Goal: Task Accomplishment & Management: Manage account settings

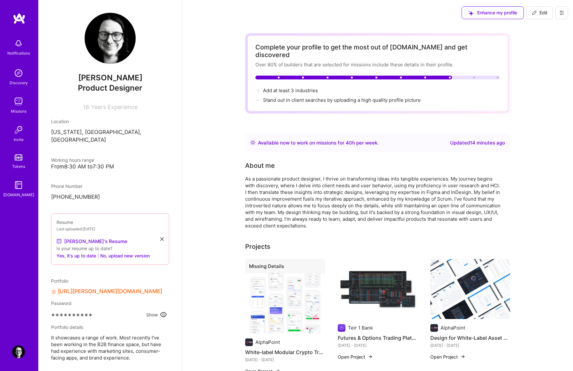
scroll to position [84, 0]
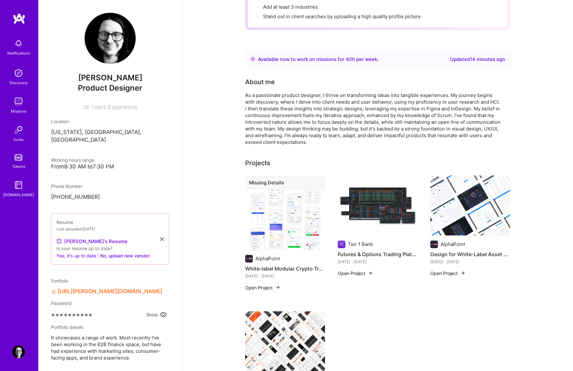
click at [81, 252] on button "Yes, it's up to date" at bounding box center [77, 256] width 40 height 8
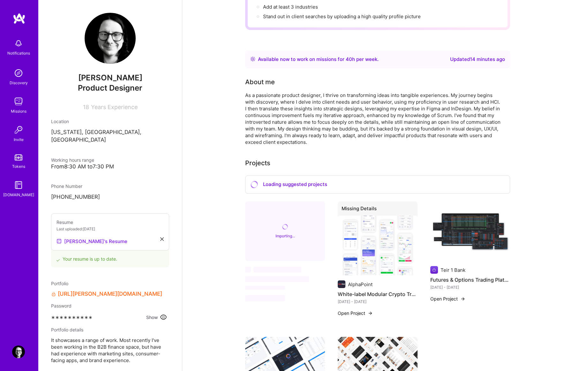
click at [95, 238] on link "[PERSON_NAME]'s Resume" at bounding box center [92, 242] width 71 height 8
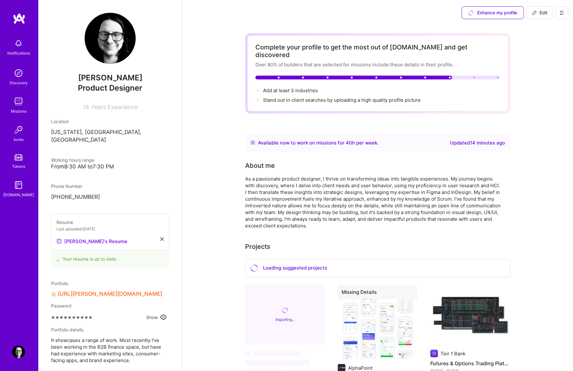
scroll to position [0, 0]
click at [343, 76] on div at bounding box center [354, 78] width 197 height 4
click at [300, 88] on span "Add at least 3 industries →" at bounding box center [293, 91] width 61 height 6
select select "US"
select select "Right Now"
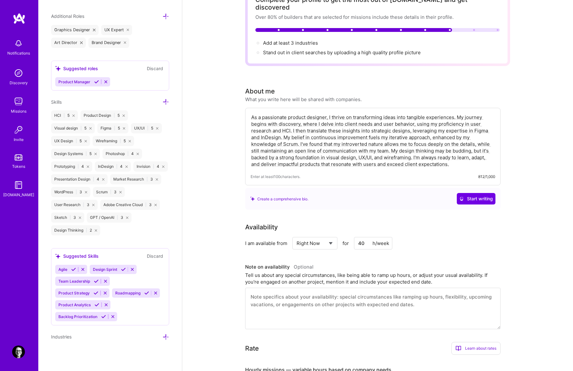
scroll to position [49, 0]
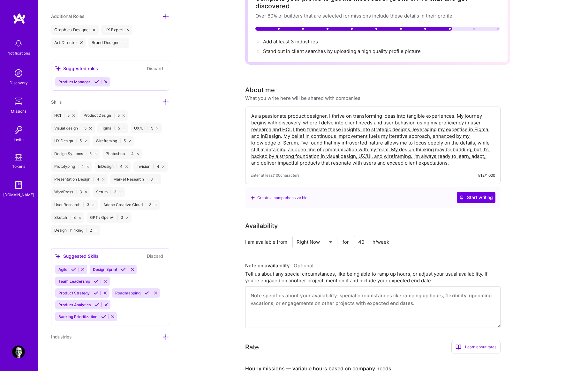
click at [164, 339] on icon at bounding box center [166, 337] width 7 height 7
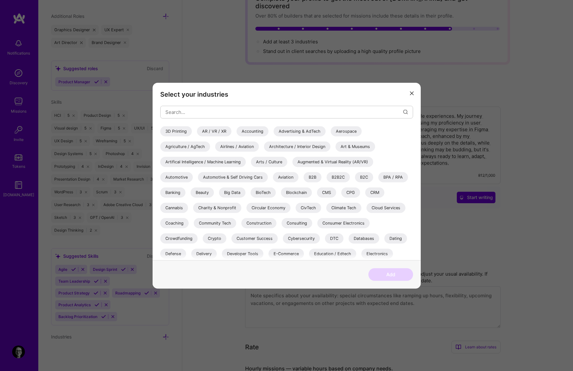
click at [177, 176] on div "Automotive" at bounding box center [176, 177] width 33 height 10
click at [172, 192] on div "Banking" at bounding box center [172, 192] width 25 height 10
click at [312, 176] on div "B2B" at bounding box center [313, 177] width 18 height 10
click at [214, 238] on div "Crypto" at bounding box center [215, 238] width 24 height 10
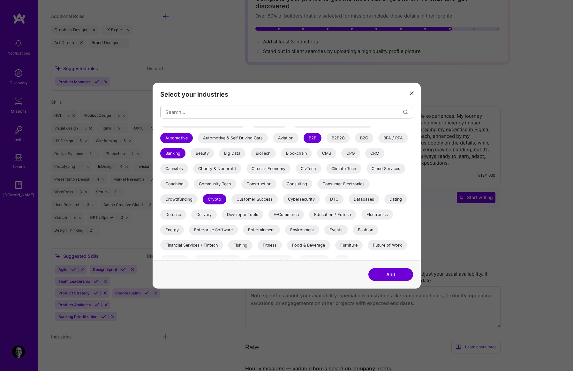
scroll to position [40, 0]
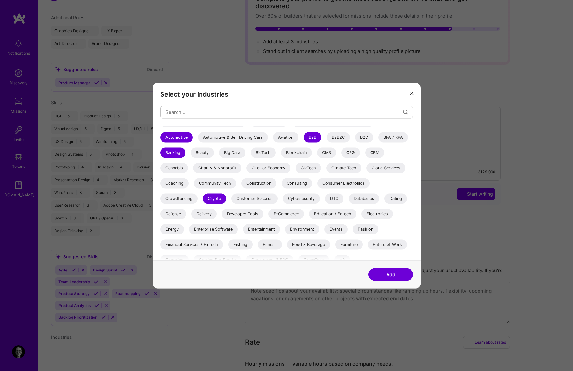
select select "US"
select select "Right Now"
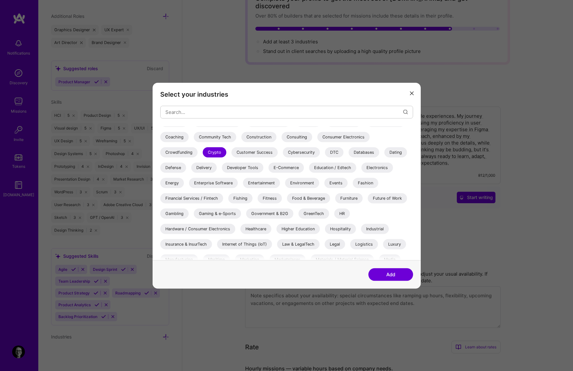
scroll to position [87, 0]
click at [216, 198] on div "Financial Services / Fintech" at bounding box center [191, 198] width 63 height 10
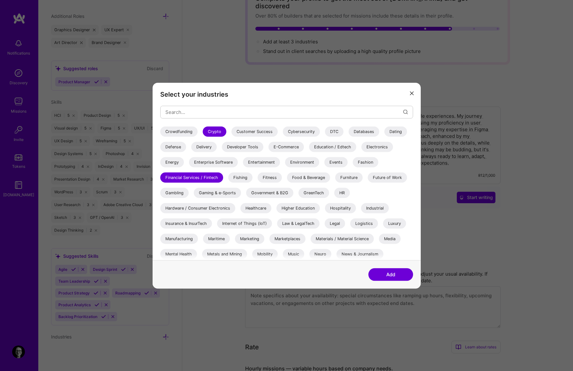
scroll to position [108, 0]
click at [243, 238] on div "Marketing" at bounding box center [249, 238] width 29 height 10
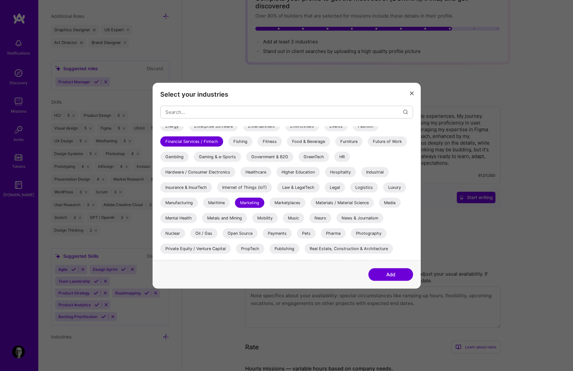
scroll to position [143, 0]
click at [392, 204] on div "Media" at bounding box center [390, 202] width 22 height 10
click at [385, 277] on button "Add" at bounding box center [391, 274] width 45 height 13
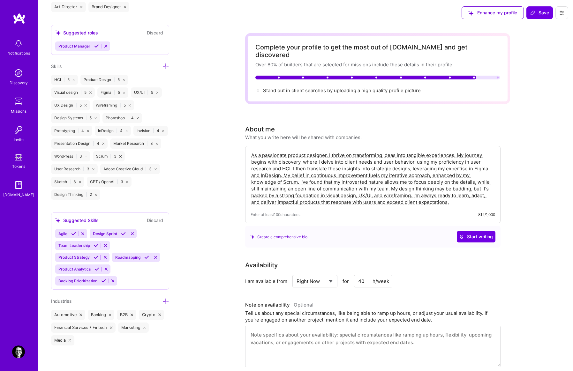
scroll to position [0, 0]
click at [370, 87] on div "Stand out in client searches by uploading a high quality profile picture" at bounding box center [342, 90] width 158 height 7
click at [495, 15] on span "Enhance my profile" at bounding box center [493, 13] width 49 height 6
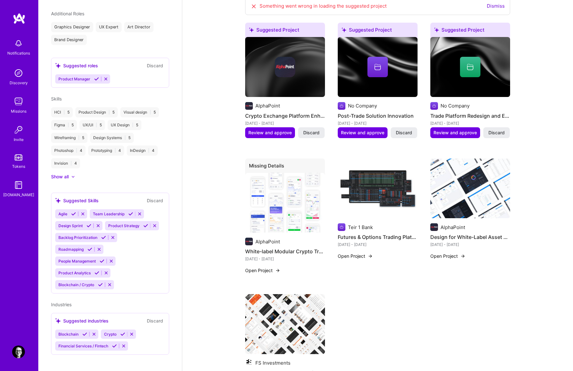
scroll to position [260, 0]
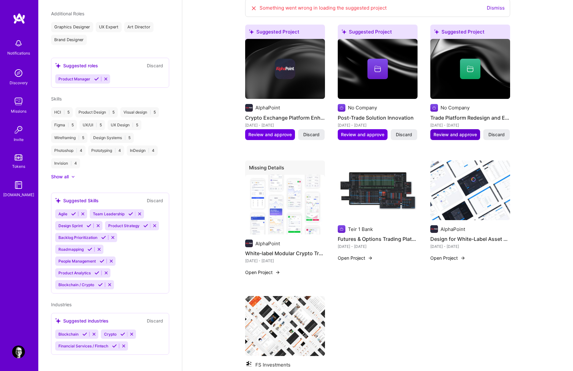
click at [464, 132] on span "Review and approve" at bounding box center [455, 135] width 43 height 6
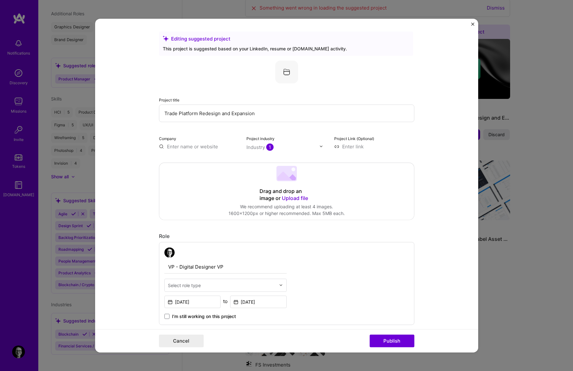
click at [471, 22] on form "Editing suggested project This project is suggested based on your LinkedIn, res…" at bounding box center [286, 186] width 383 height 334
click at [473, 23] on img "Close" at bounding box center [472, 23] width 3 height 3
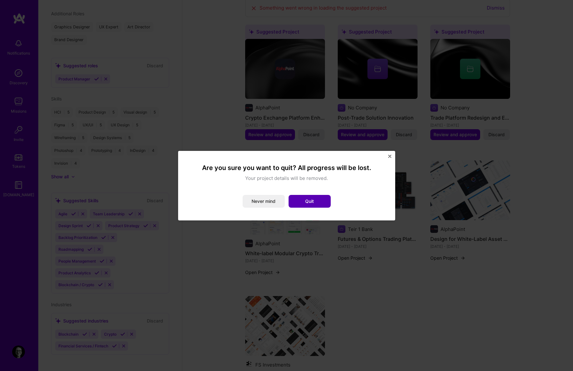
click at [309, 203] on button "Quit" at bounding box center [310, 201] width 42 height 13
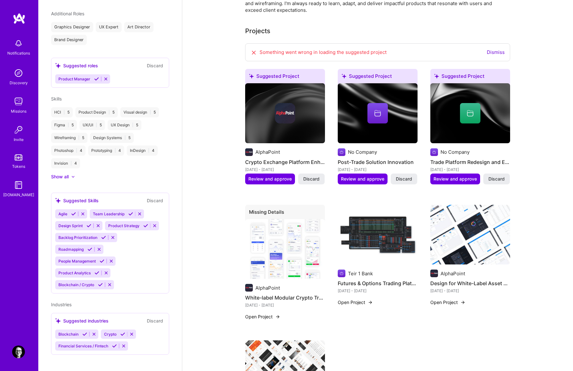
scroll to position [201, 0]
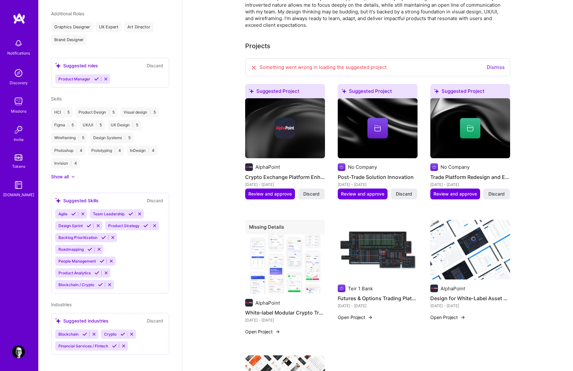
click at [494, 64] on link "Dismiss" at bounding box center [496, 67] width 18 height 6
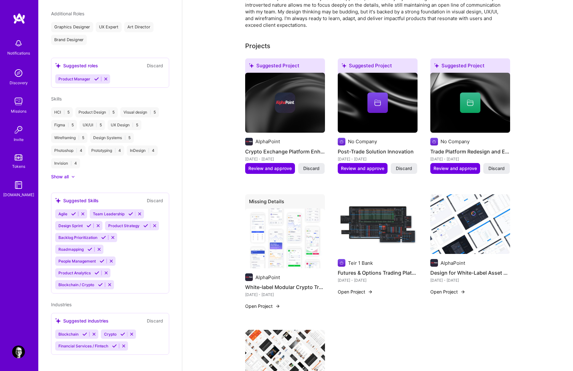
click at [313, 167] on div "Suggested Project AlphaPoint Crypto Exchange Platform Enhancement [DATE] - [DAT…" at bounding box center [285, 119] width 80 height 123
click at [313, 166] on button "Discard" at bounding box center [311, 168] width 27 height 11
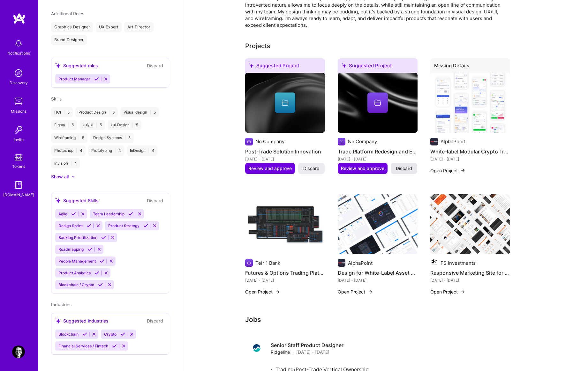
click at [402, 165] on button "Discard" at bounding box center [404, 168] width 27 height 11
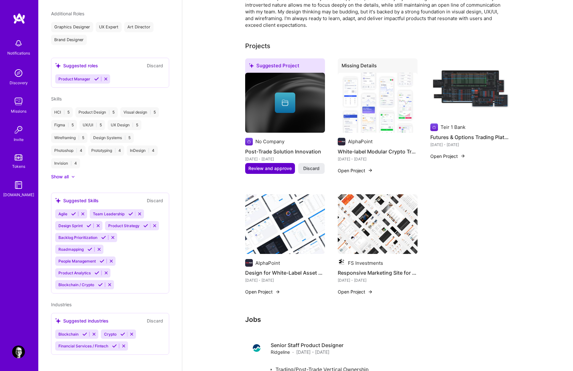
click at [277, 165] on span "Review and approve" at bounding box center [269, 168] width 43 height 6
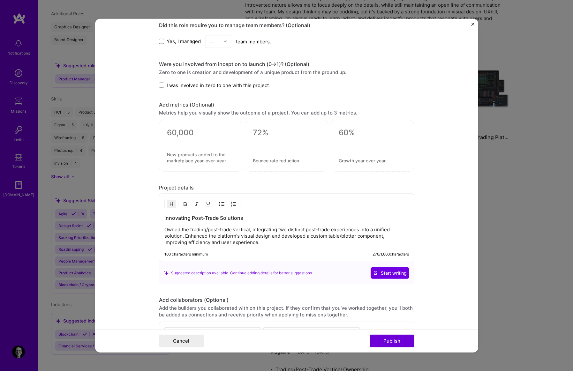
scroll to position [577, 0]
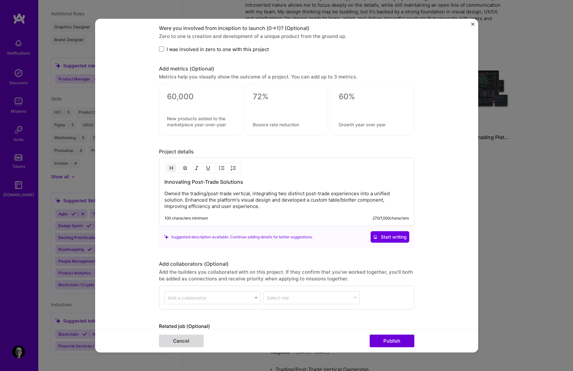
click at [175, 342] on button "Cancel" at bounding box center [181, 341] width 45 height 13
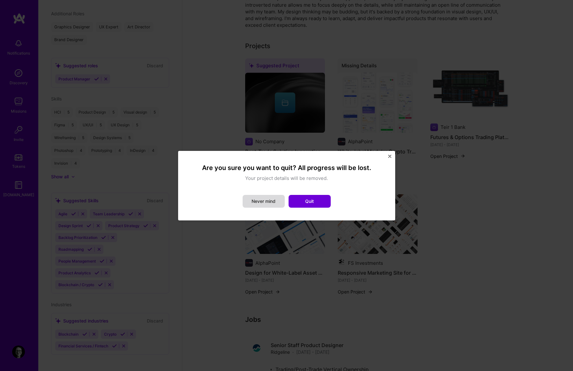
click at [270, 205] on button "Never mind" at bounding box center [264, 201] width 42 height 13
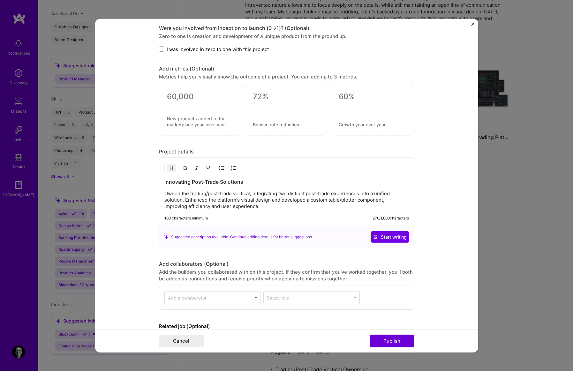
click at [472, 22] on form "Editing suggested project This project is suggested based on your LinkedIn, res…" at bounding box center [286, 186] width 383 height 334
click at [183, 342] on button "Cancel" at bounding box center [181, 341] width 45 height 13
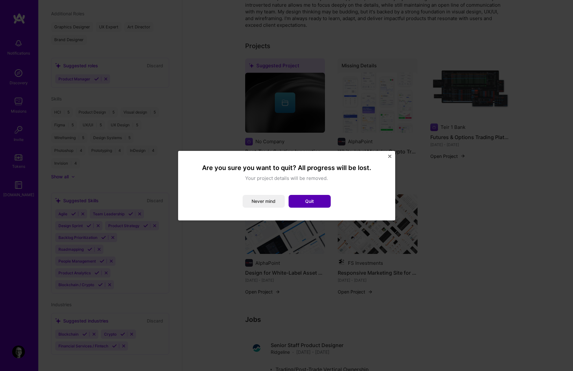
click at [319, 204] on button "Quit" at bounding box center [310, 201] width 42 height 13
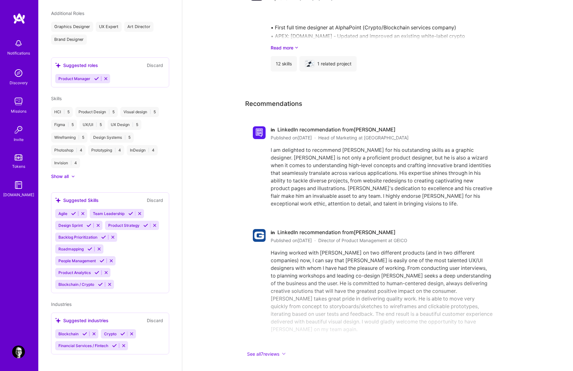
scroll to position [397, 0]
click at [69, 318] on div "Suggested industries" at bounding box center [81, 321] width 53 height 7
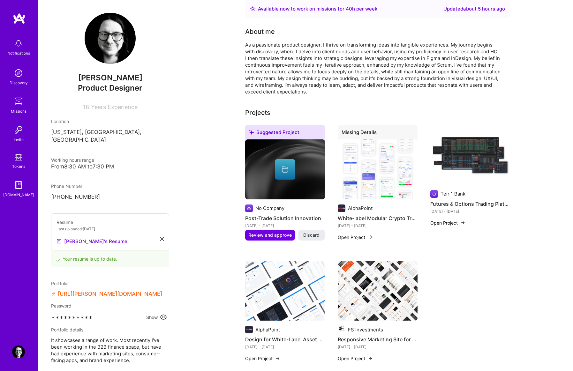
scroll to position [3, 0]
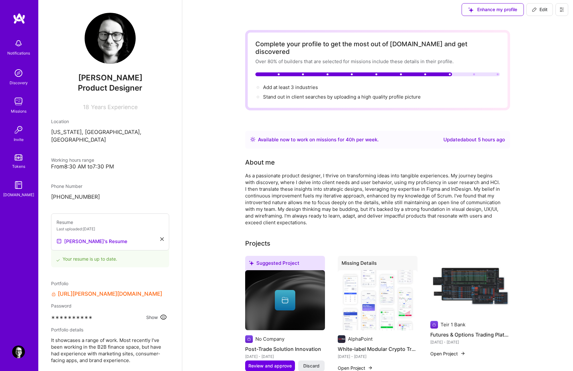
click at [543, 12] on span "Edit" at bounding box center [540, 9] width 16 height 6
select select "US"
select select "Right Now"
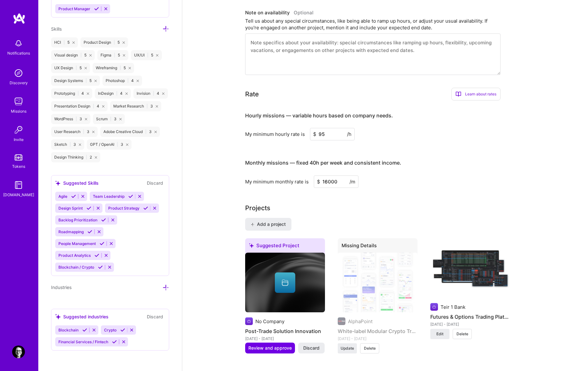
scroll to position [653, 0]
click at [166, 288] on icon at bounding box center [166, 288] width 7 height 7
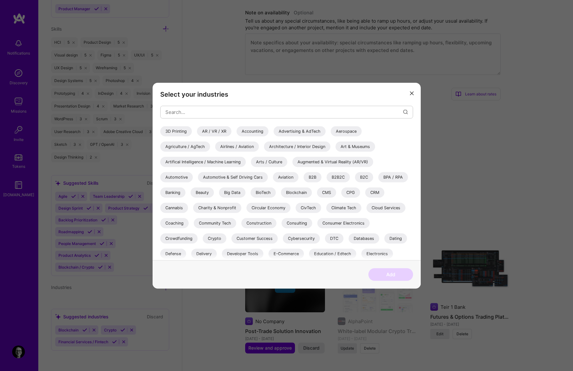
click at [310, 132] on div "Advertising & AdTech" at bounding box center [300, 131] width 52 height 10
click at [279, 131] on div "Advertising & AdTech" at bounding box center [300, 131] width 52 height 10
click at [314, 178] on div "B2B" at bounding box center [313, 177] width 18 height 10
click at [174, 176] on div "Automotive" at bounding box center [176, 177] width 33 height 10
click at [293, 189] on div "Blockchain" at bounding box center [296, 192] width 31 height 10
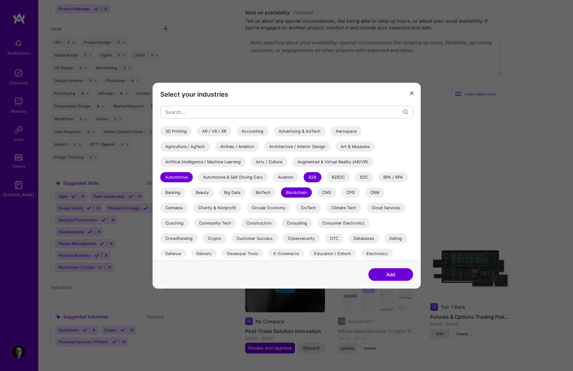
click at [208, 236] on div "Crypto" at bounding box center [215, 238] width 24 height 10
click at [172, 193] on div "Banking" at bounding box center [172, 192] width 25 height 10
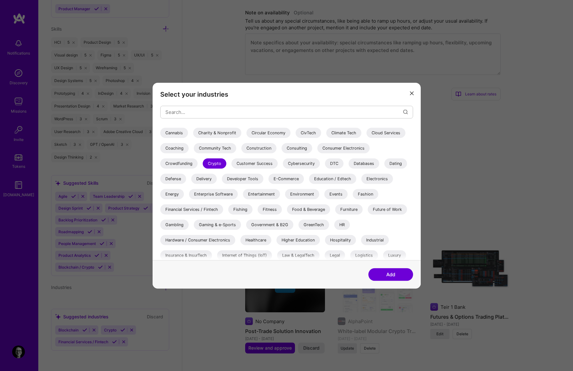
scroll to position [77, 0]
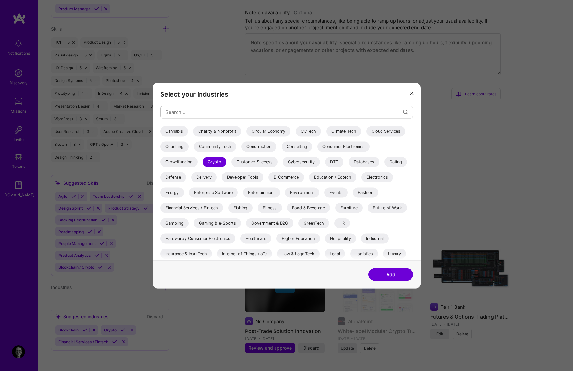
click at [200, 206] on div "Financial Services / Fintech" at bounding box center [191, 208] width 63 height 10
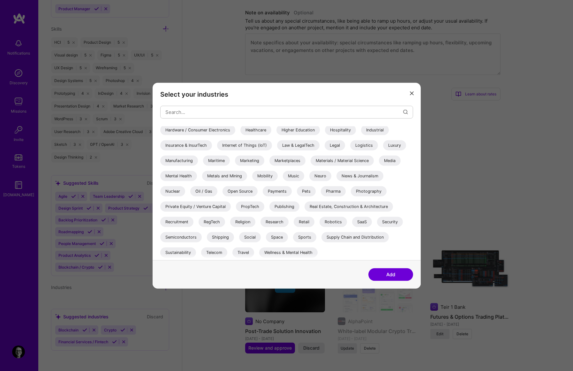
scroll to position [185, 0]
click at [241, 159] on div "Marketing" at bounding box center [249, 161] width 29 height 10
click at [382, 270] on button "Add" at bounding box center [391, 274] width 45 height 13
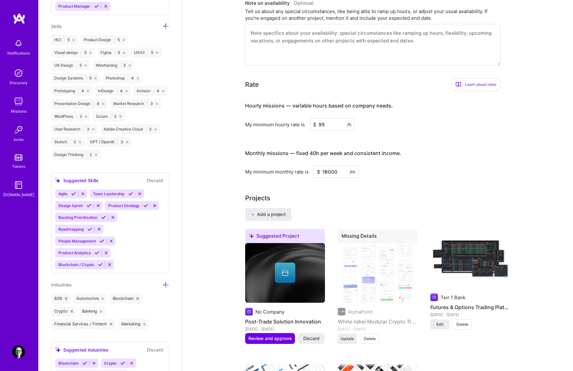
click at [101, 267] on icon at bounding box center [100, 265] width 5 height 5
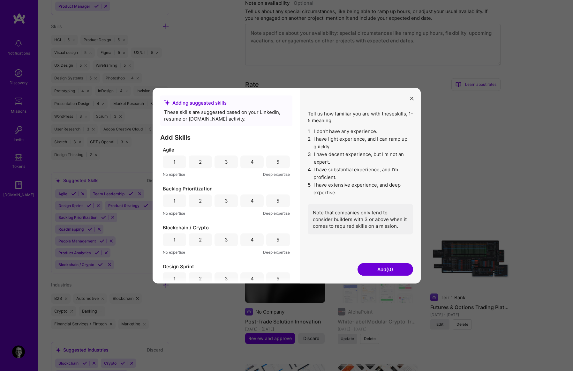
click at [410, 100] on icon "modal" at bounding box center [412, 99] width 4 height 4
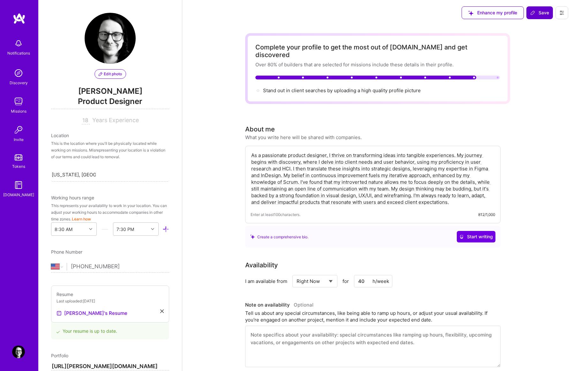
scroll to position [0, 0]
click at [543, 12] on span "Save" at bounding box center [540, 13] width 19 height 6
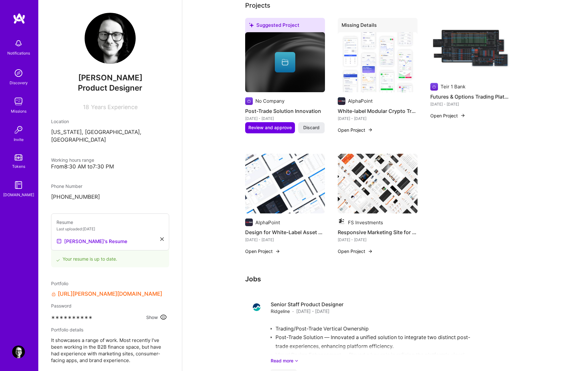
scroll to position [225, 0]
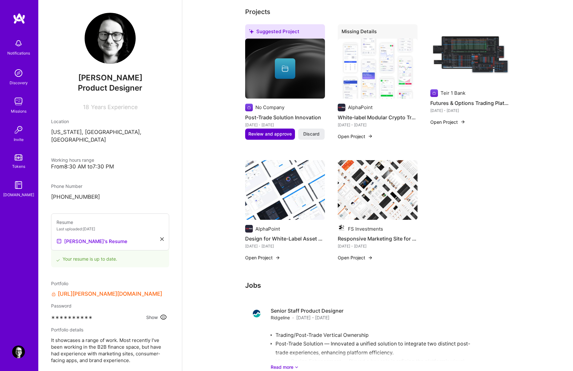
click at [264, 131] on span "Review and approve" at bounding box center [269, 134] width 43 height 6
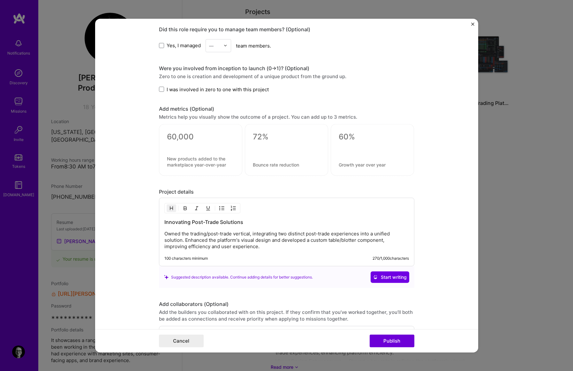
scroll to position [605, 0]
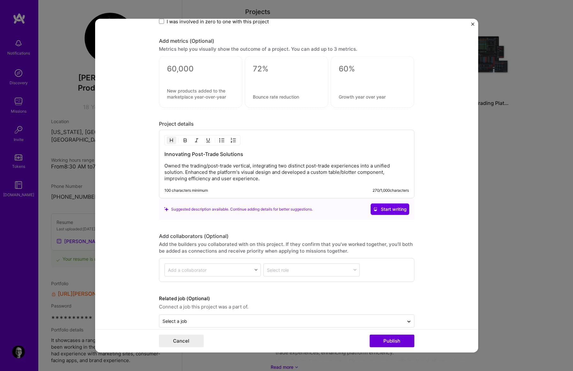
click at [471, 21] on form "Editing suggested project This project is suggested based on your LinkedIn, res…" at bounding box center [286, 186] width 383 height 334
click at [502, 75] on div "Editing suggested project This project is suggested based on your LinkedIn, res…" at bounding box center [286, 185] width 573 height 371
click at [472, 25] on img "Close" at bounding box center [472, 23] width 3 height 3
